Goal: Task Accomplishment & Management: Manage account settings

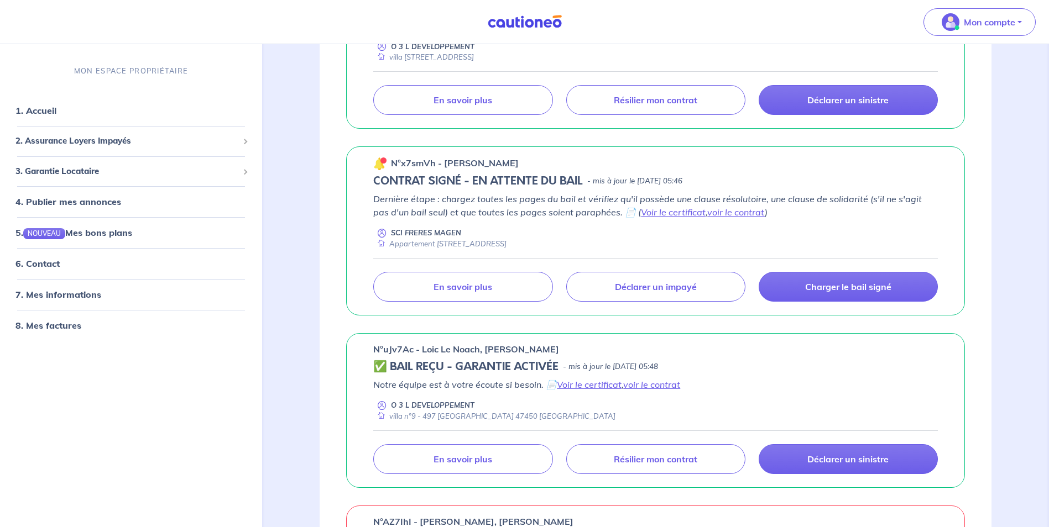
scroll to position [276, 0]
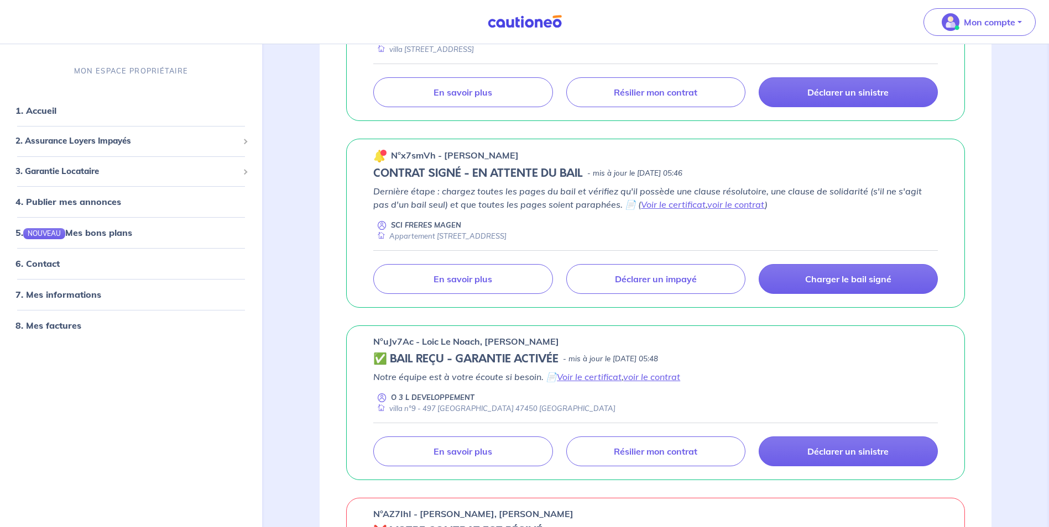
drag, startPoint x: 228, startPoint y: 374, endPoint x: 306, endPoint y: 354, distance: 80.0
click at [227, 374] on div "MON ESPACE PROPRIÉTAIRE 1. Accueil 2. Assurance Loyers Impayés Souscrire Suivre…" at bounding box center [131, 290] width 262 height 475
click at [622, 453] on p "Résilier mon contrat" at bounding box center [655, 451] width 83 height 11
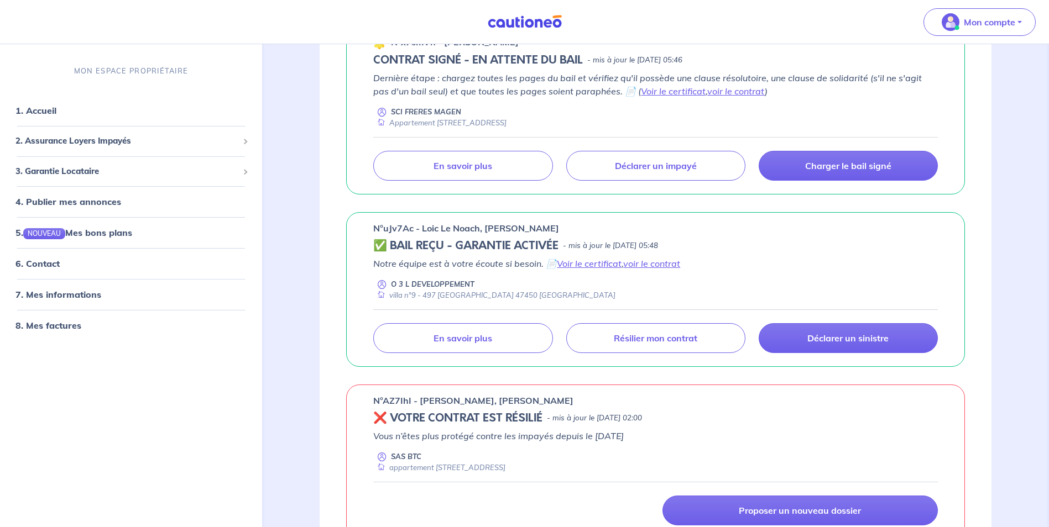
scroll to position [387, 0]
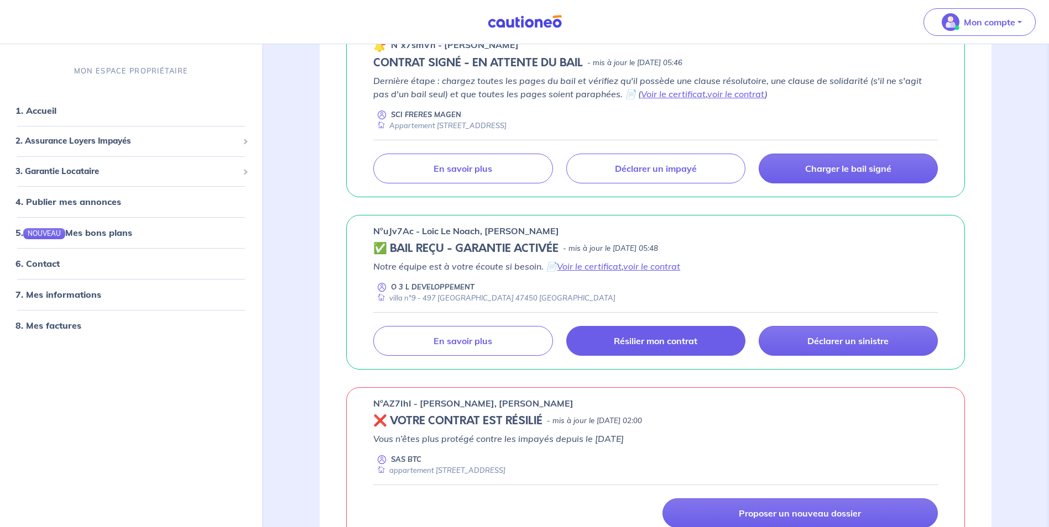
click at [637, 341] on p "Résilier mon contrat" at bounding box center [655, 341] width 83 height 11
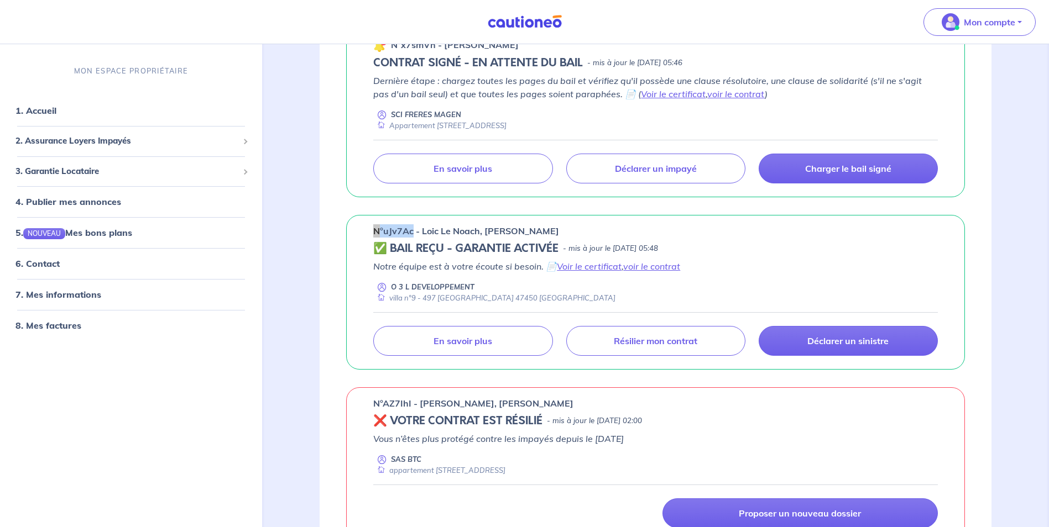
drag, startPoint x: 411, startPoint y: 231, endPoint x: 370, endPoint y: 224, distance: 42.0
click at [370, 224] on div "n°uJv7Ac - Loic Le Noach, Tifaine Heurtier ✅ BAIL REÇU - GARANTIE ACTIVÉE - mis…" at bounding box center [655, 292] width 619 height 155
drag, startPoint x: 370, startPoint y: 224, endPoint x: 388, endPoint y: 235, distance: 20.6
copy p "n°uJv7Ac"
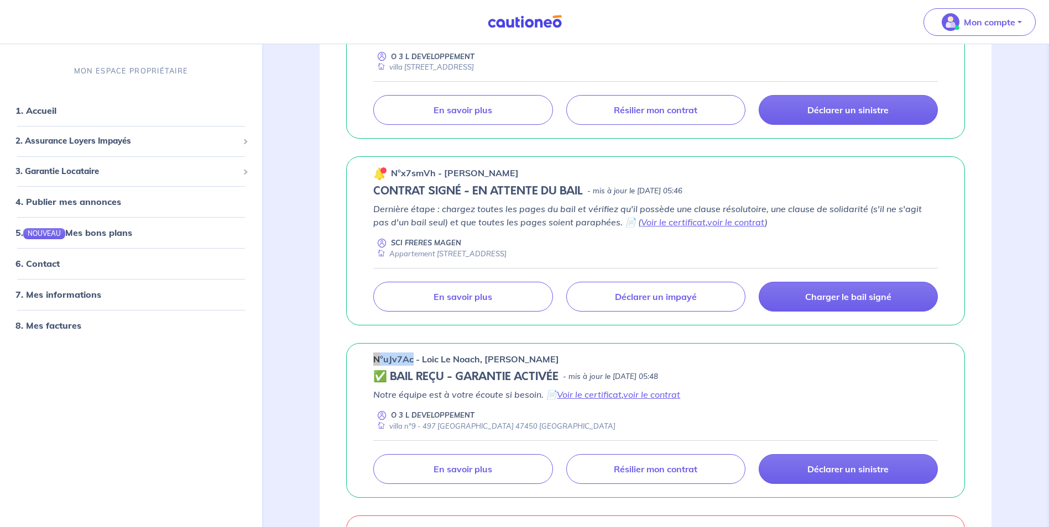
scroll to position [276, 0]
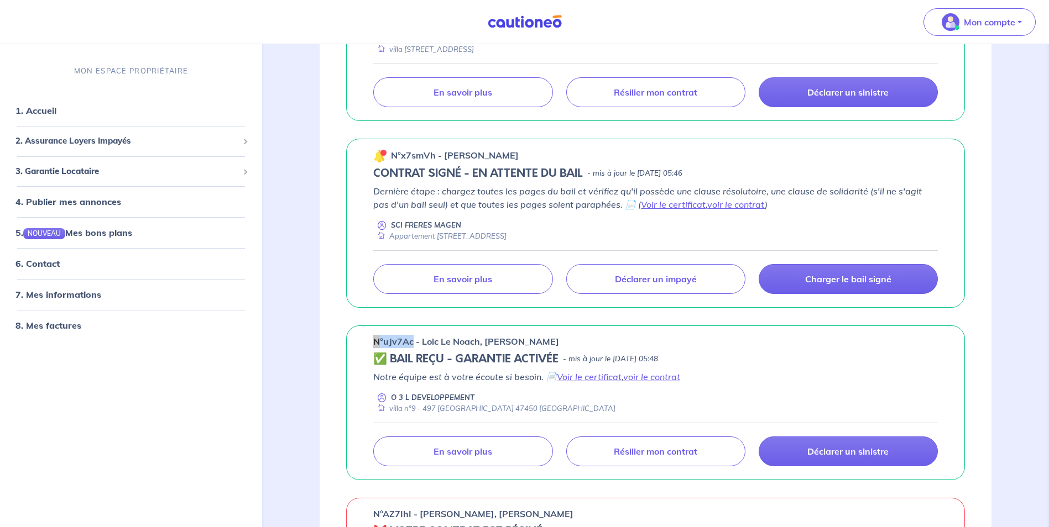
drag, startPoint x: 562, startPoint y: 341, endPoint x: 419, endPoint y: 339, distance: 143.2
click at [419, 339] on div "n°uJv7Ac - Loic Le Noach, [PERSON_NAME]" at bounding box center [655, 341] width 564 height 13
drag, startPoint x: 419, startPoint y: 339, endPoint x: 427, endPoint y: 339, distance: 8.3
copy p "Loic Le Noach, Tifaine Heurtier"
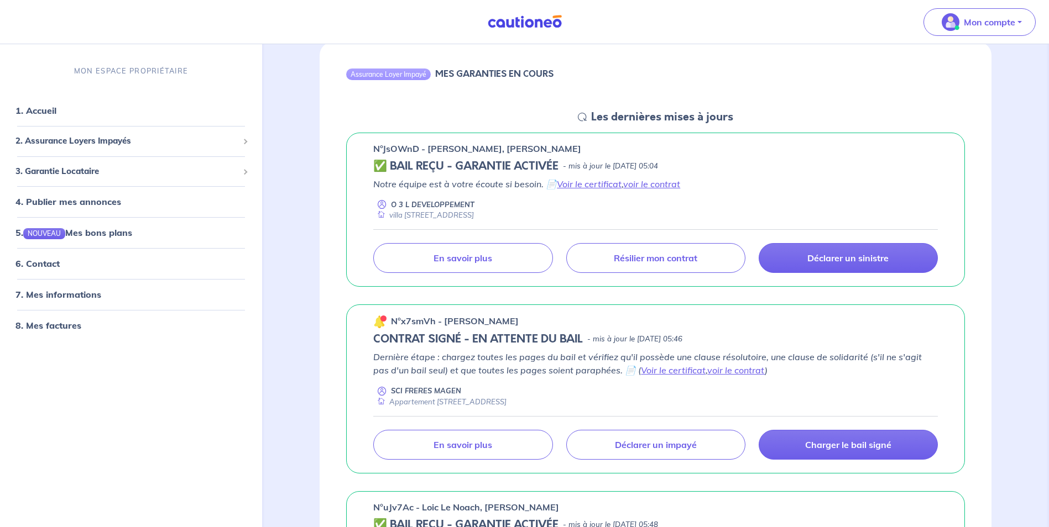
scroll to position [276, 0]
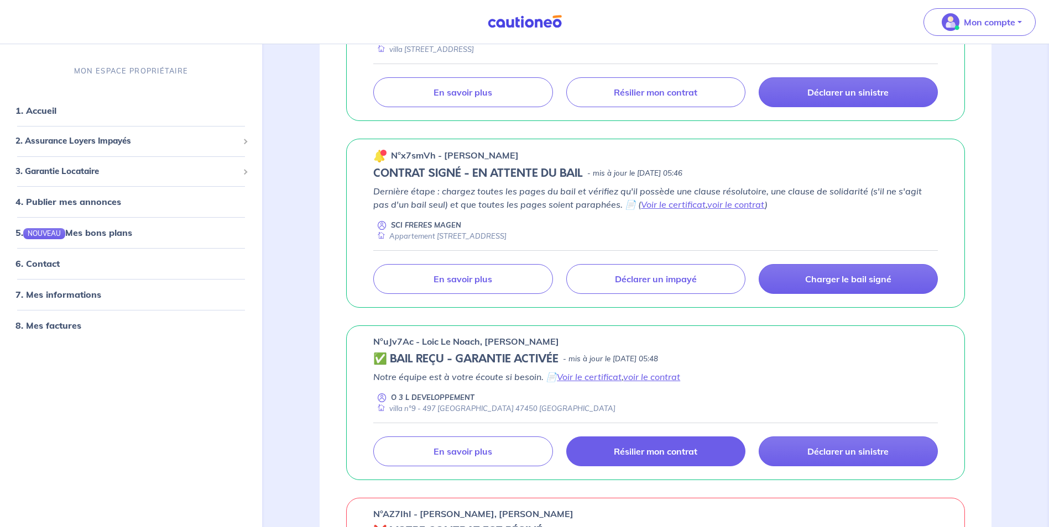
click at [632, 455] on p "Résilier mon contrat" at bounding box center [655, 451] width 83 height 11
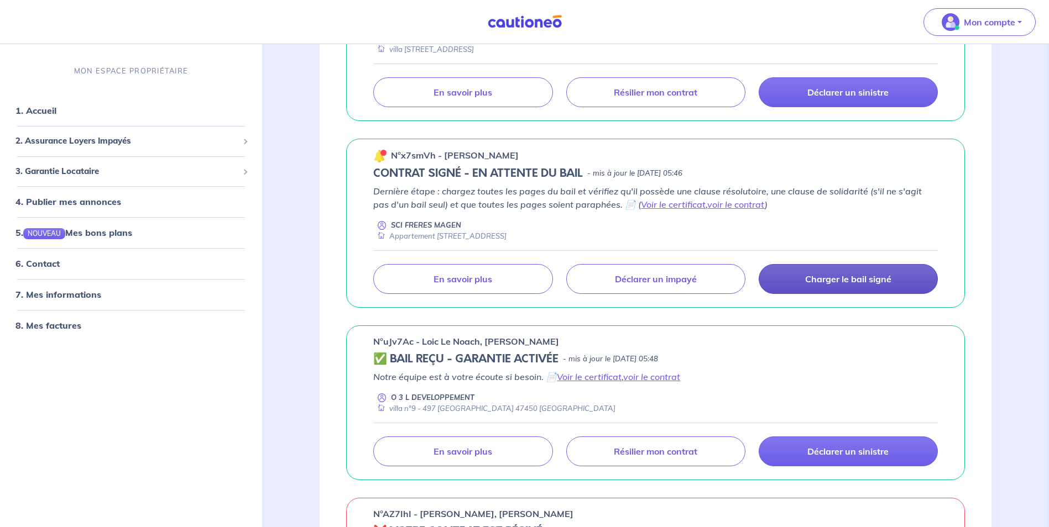
click at [851, 286] on link "Charger le bail signé" at bounding box center [847, 279] width 179 height 30
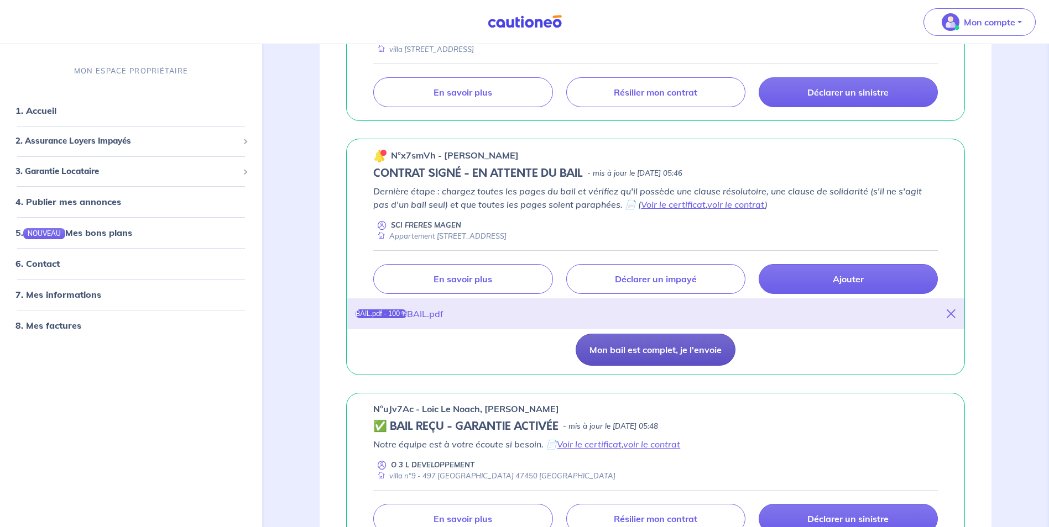
click at [629, 355] on button "Mon bail est complet, je l'envoie" at bounding box center [655, 350] width 160 height 32
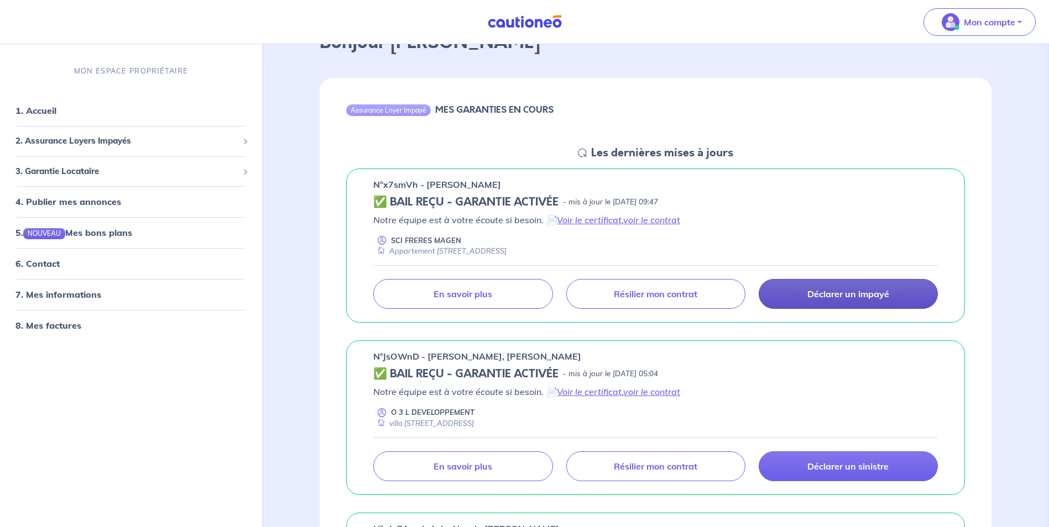
scroll to position [0, 0]
